Goal: Information Seeking & Learning: Learn about a topic

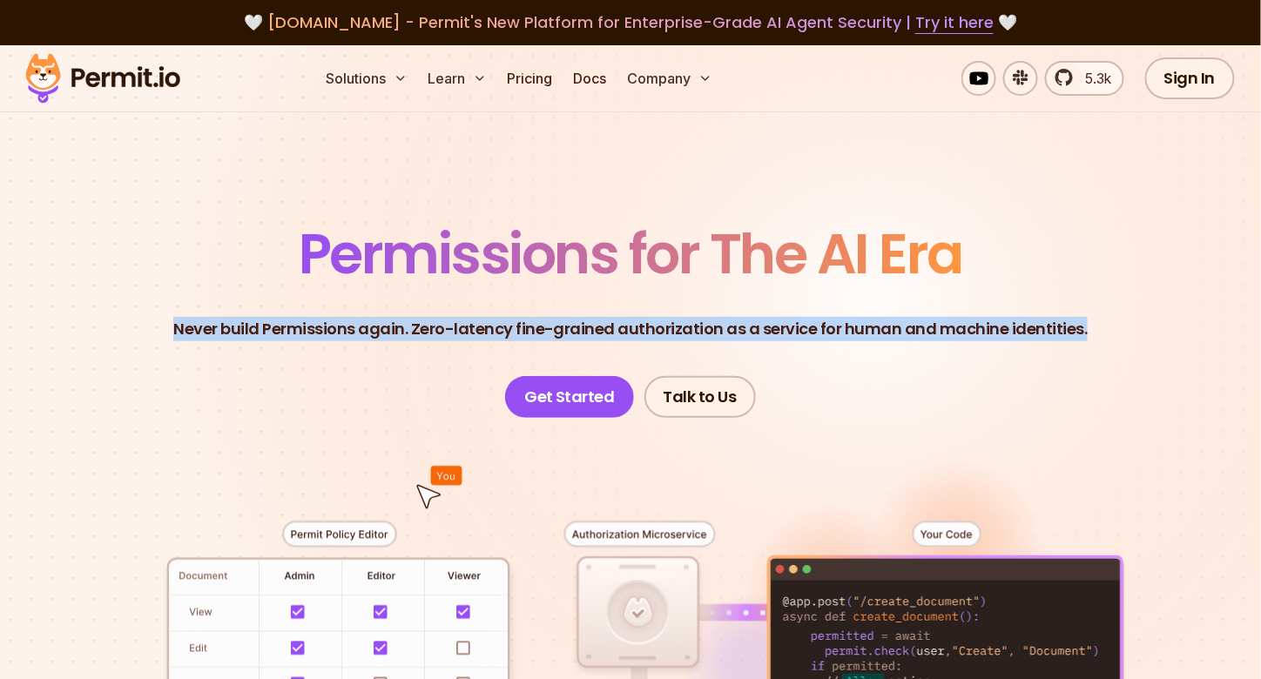
drag, startPoint x: 179, startPoint y: 318, endPoint x: 1140, endPoint y: 318, distance: 960.9
click at [1140, 318] on header "Permissions for The AI Era Never build Permissions again. Zero-latency fine-gra…" at bounding box center [631, 322] width 1178 height 192
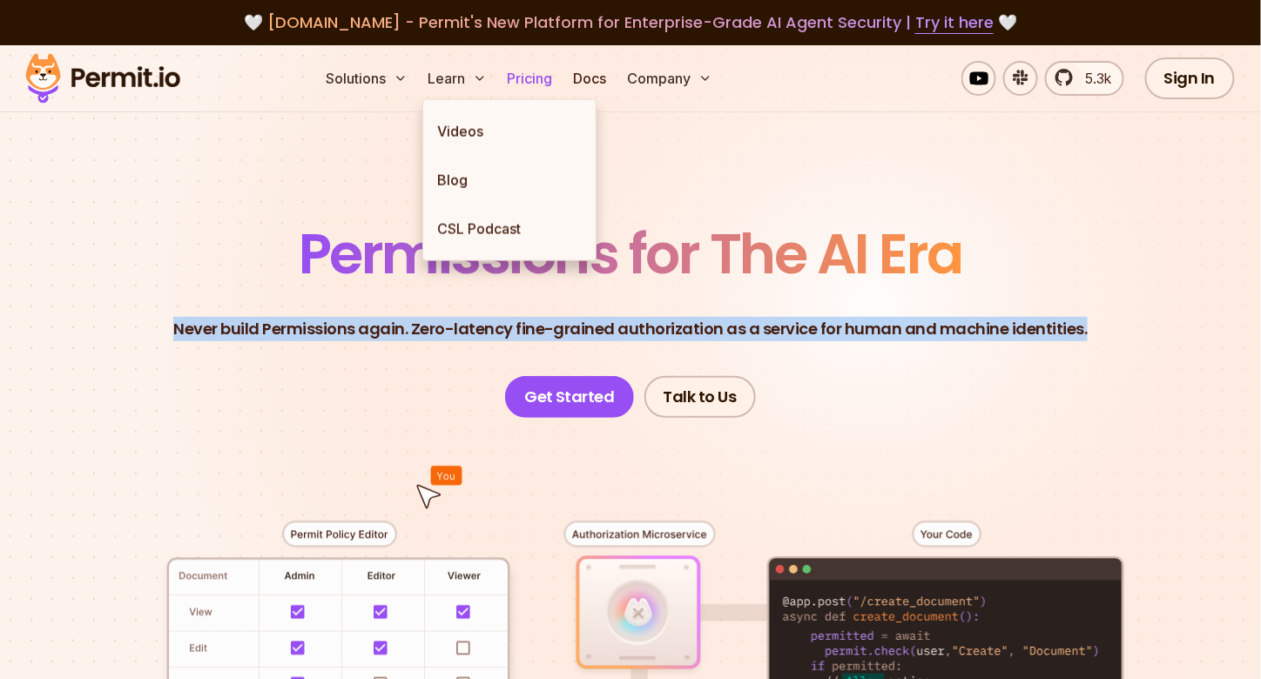
click at [528, 85] on link "Pricing" at bounding box center [530, 78] width 59 height 35
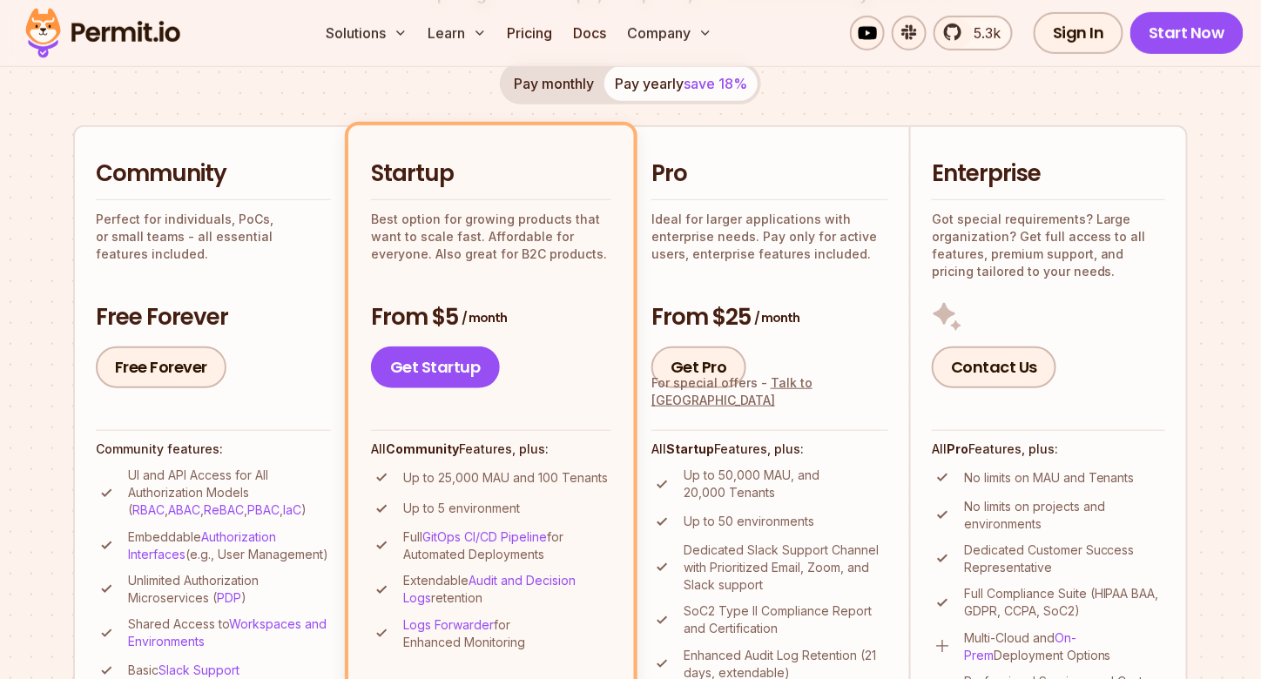
scroll to position [174, 0]
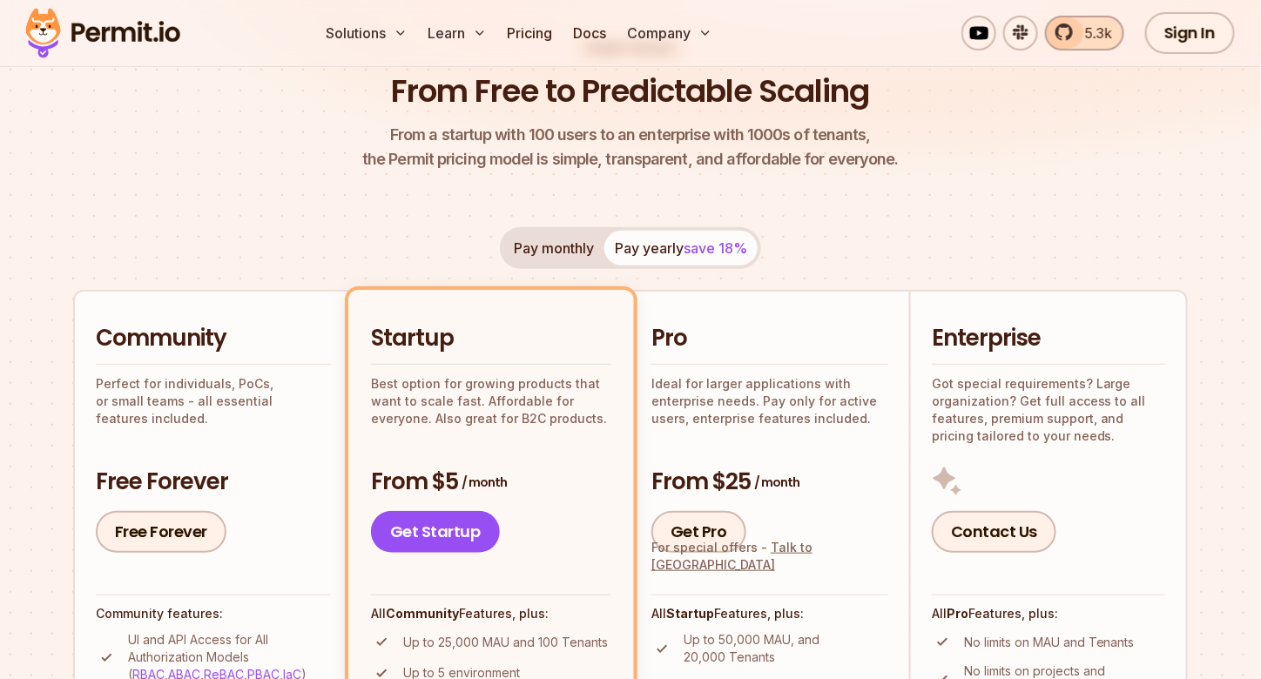
click at [1111, 36] on span "5.3k" at bounding box center [1093, 33] width 37 height 21
click at [153, 26] on img at bounding box center [102, 32] width 171 height 59
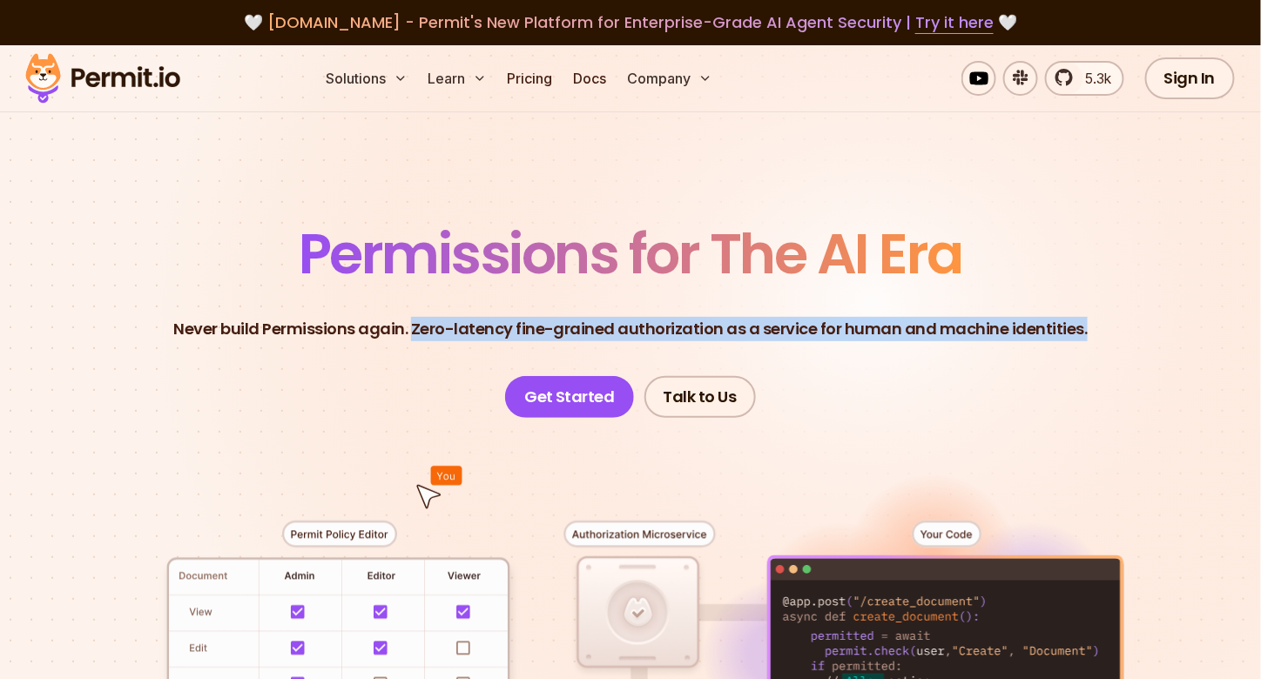
drag, startPoint x: 418, startPoint y: 325, endPoint x: 1103, endPoint y: 325, distance: 684.7
click at [1103, 325] on header "Permissions for The AI Era Never build Permissions again. Zero-latency fine-gra…" at bounding box center [631, 322] width 1178 height 192
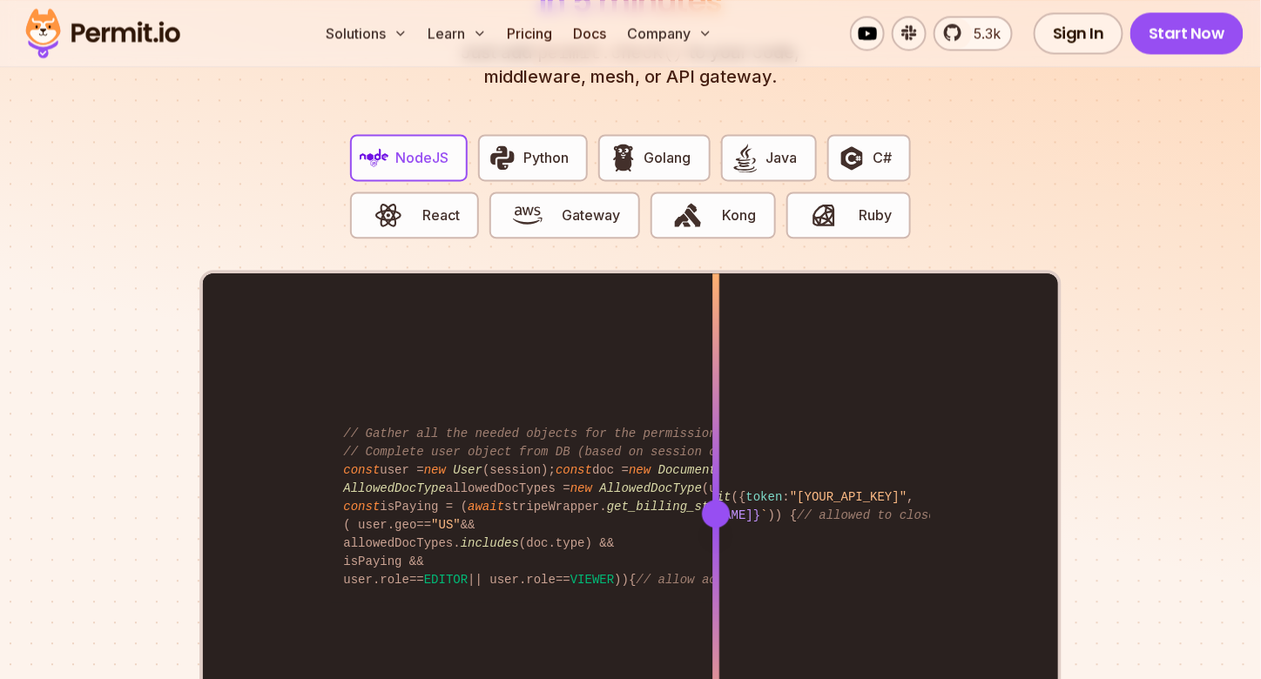
scroll to position [3397, 0]
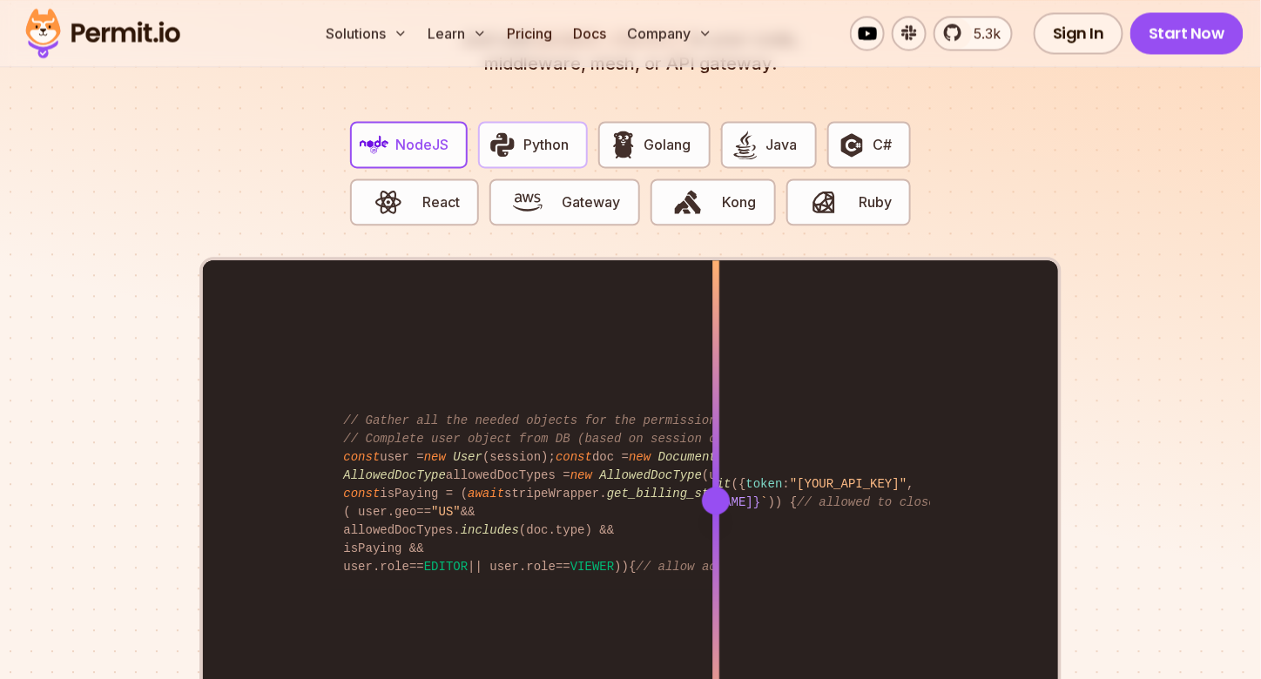
click at [527, 121] on button "Python" at bounding box center [533, 144] width 110 height 47
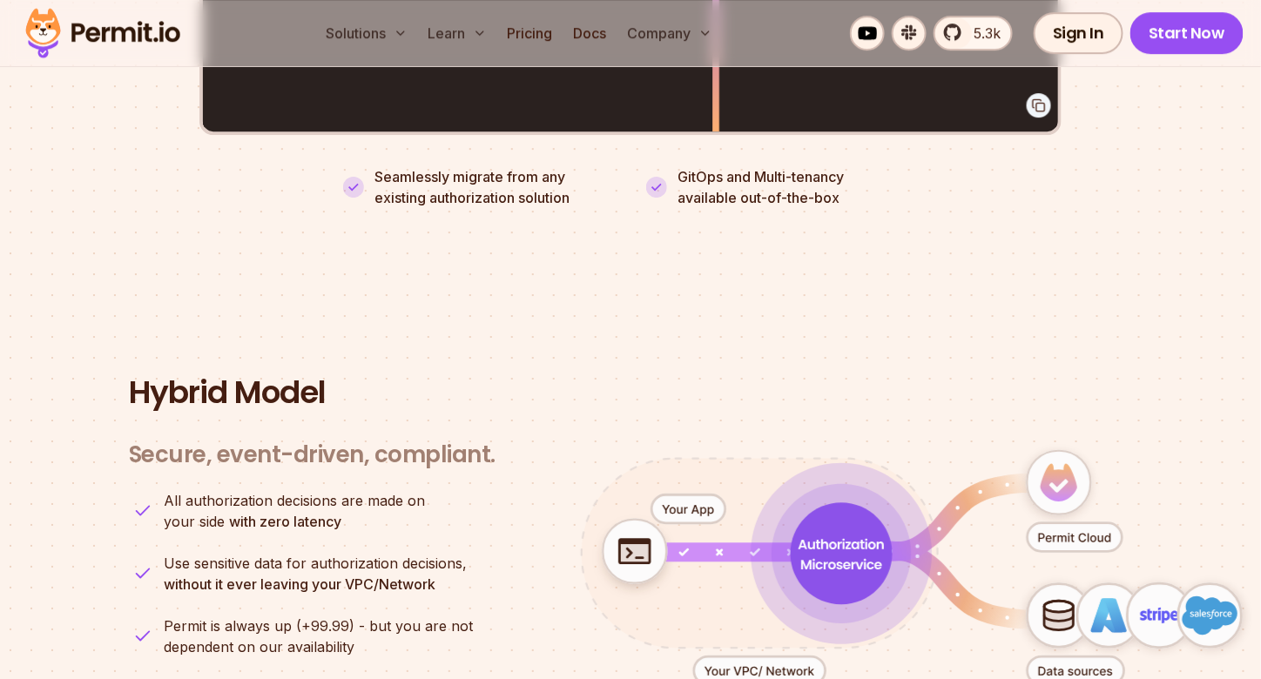
scroll to position [4007, 0]
